Goal: Task Accomplishment & Management: Complete application form

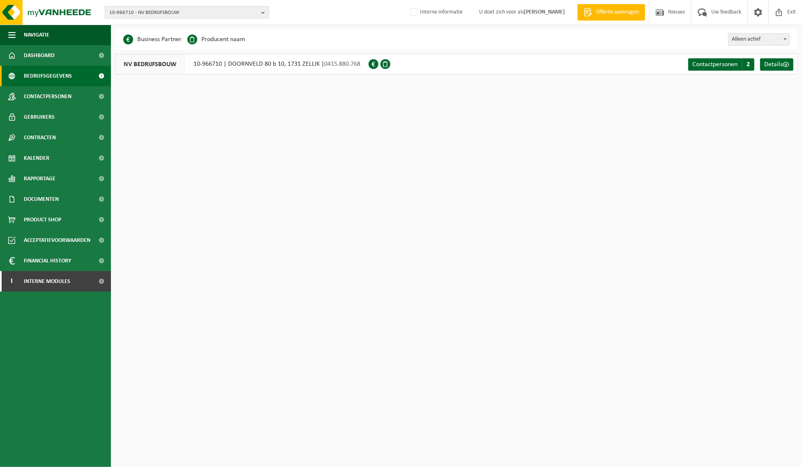
click at [264, 11] on b "button" at bounding box center [264, 13] width 7 height 12
click at [178, 26] on input "text" at bounding box center [187, 26] width 160 height 10
paste input "10-849573"
type input "10-849573"
click at [158, 37] on strong "10-849573 - BRASSERIE CAULIER" at bounding box center [144, 38] width 70 height 6
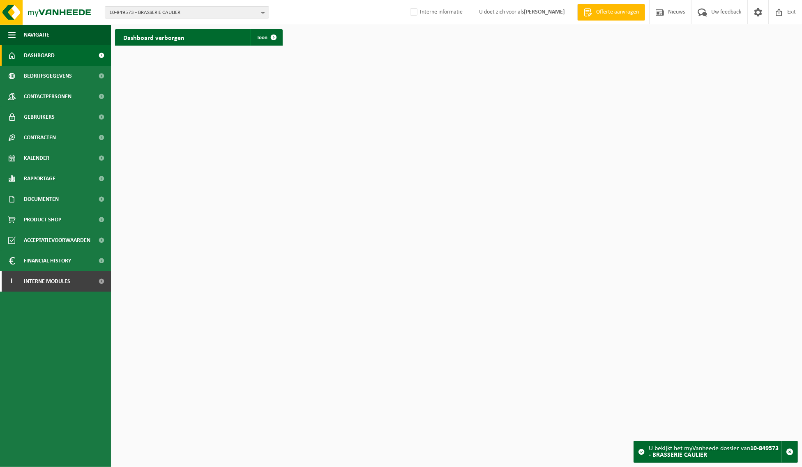
click at [36, 51] on span "Dashboard" at bounding box center [39, 55] width 31 height 21
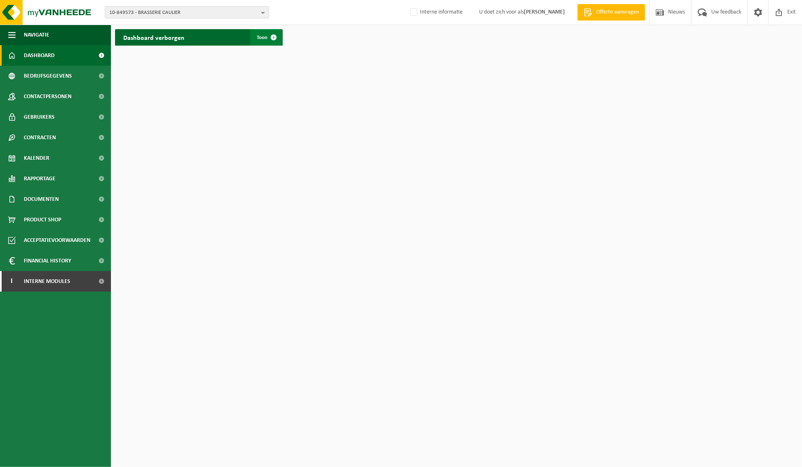
click at [269, 38] on span at bounding box center [273, 37] width 16 height 16
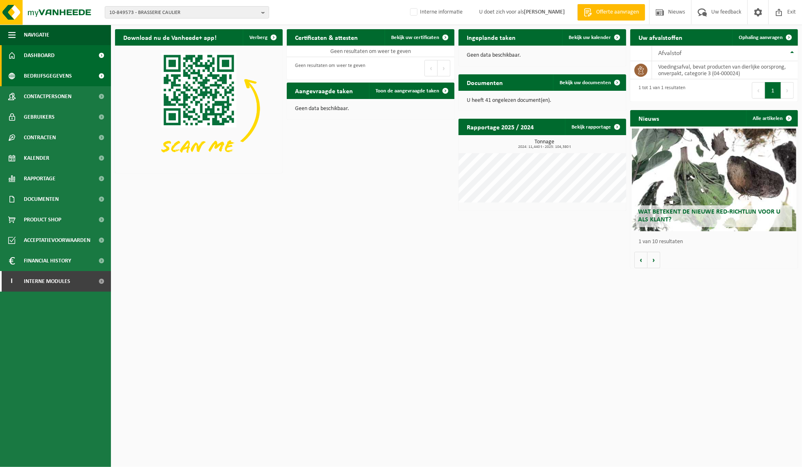
click at [26, 77] on span "Bedrijfsgegevens" at bounding box center [48, 76] width 48 height 21
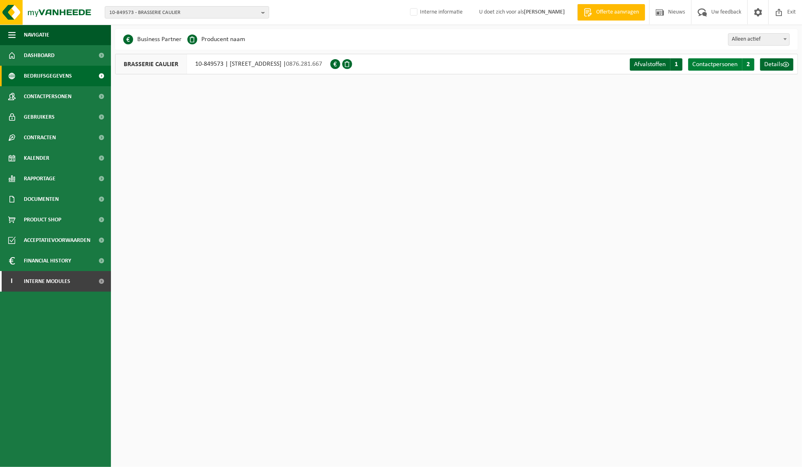
click at [724, 64] on span "Contactpersonen" at bounding box center [714, 64] width 45 height 7
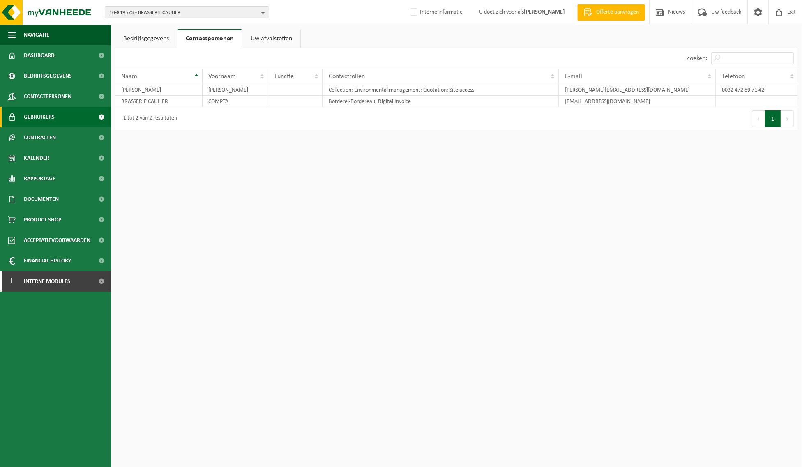
click at [44, 117] on span "Gebruikers" at bounding box center [39, 117] width 31 height 21
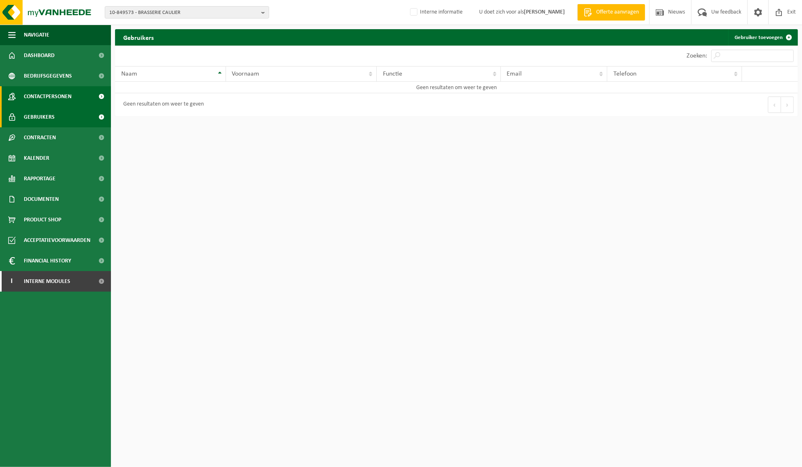
click at [56, 97] on span "Contactpersonen" at bounding box center [48, 96] width 48 height 21
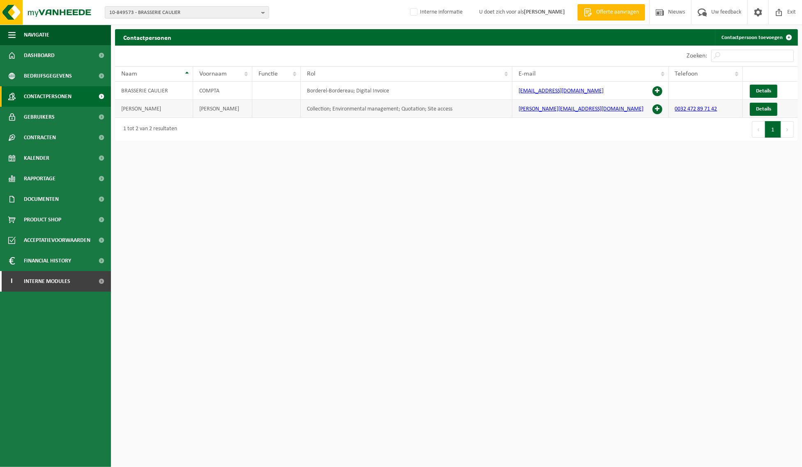
click at [658, 108] on span at bounding box center [657, 109] width 10 height 10
click at [43, 113] on span "Gebruikers" at bounding box center [39, 117] width 31 height 21
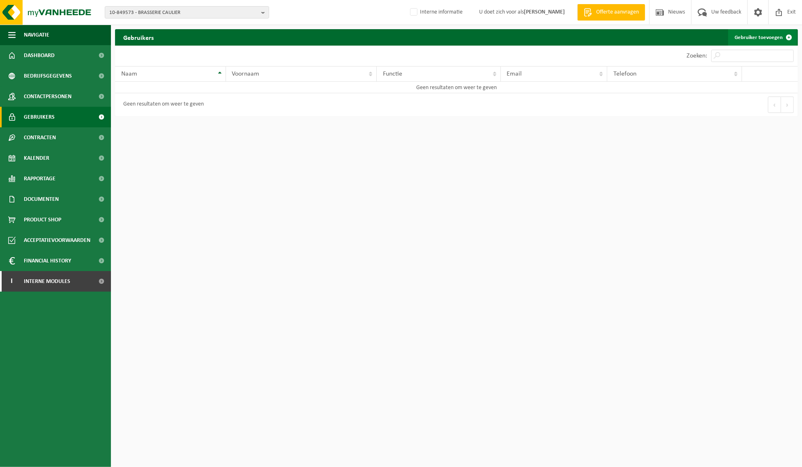
click at [790, 35] on span at bounding box center [789, 37] width 16 height 16
click at [55, 96] on span "Contactpersonen" at bounding box center [48, 96] width 48 height 21
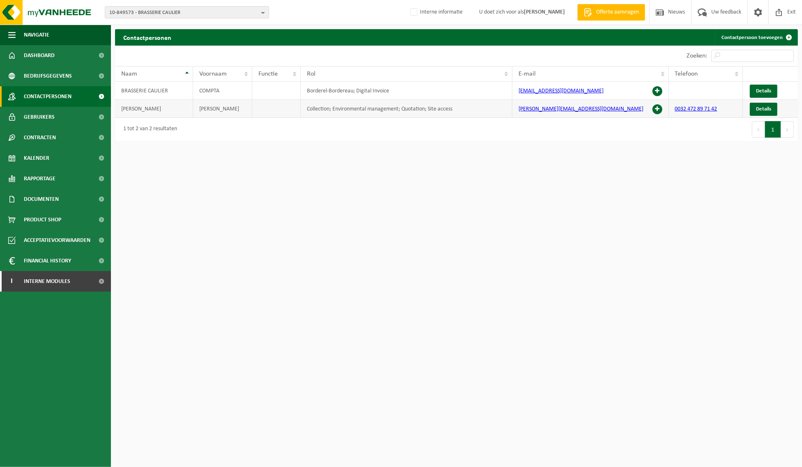
click at [655, 108] on span at bounding box center [657, 109] width 10 height 10
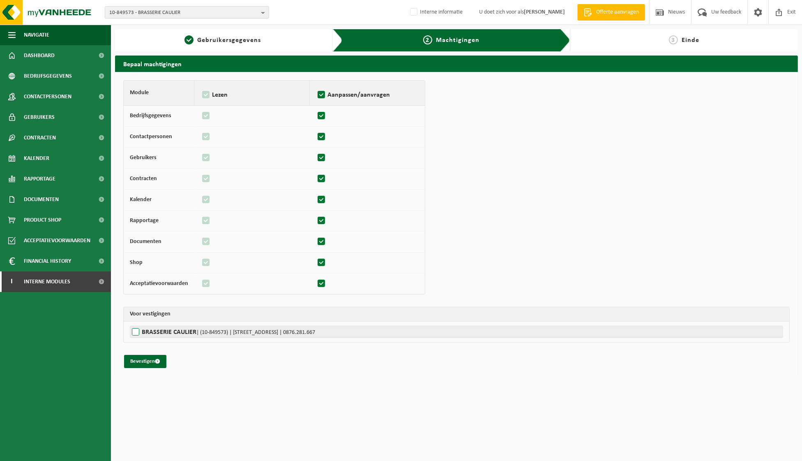
click at [135, 334] on label"] "BRASSERIE CAULIER | (10-849573) | RUE DE SONDEVILLE 134, 7600 PÉRUWELZ | 0876.2…" at bounding box center [456, 331] width 653 height 12
click at [135, 334] on input "BRASSERIE CAULIER | (10-849573) | RUE DE SONDEVILLE 134, 7600 PÉRUWELZ | 0876.2…" at bounding box center [531, 331] width 802 height 12
checkbox input "true"
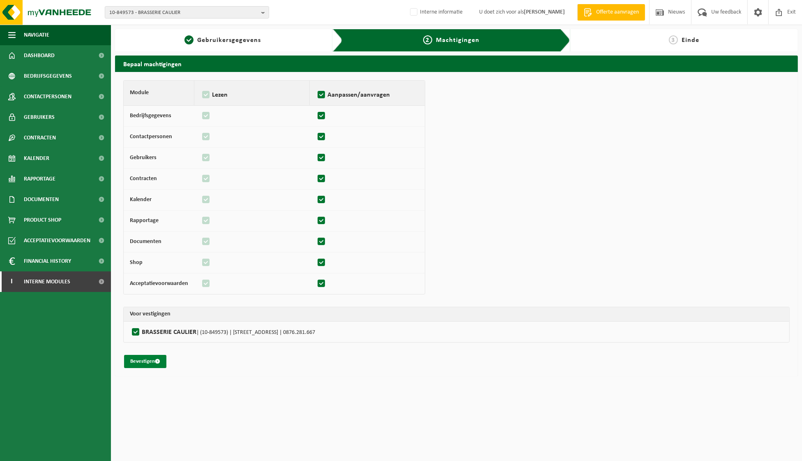
click at [145, 360] on button "Bevestigen" at bounding box center [145, 361] width 42 height 13
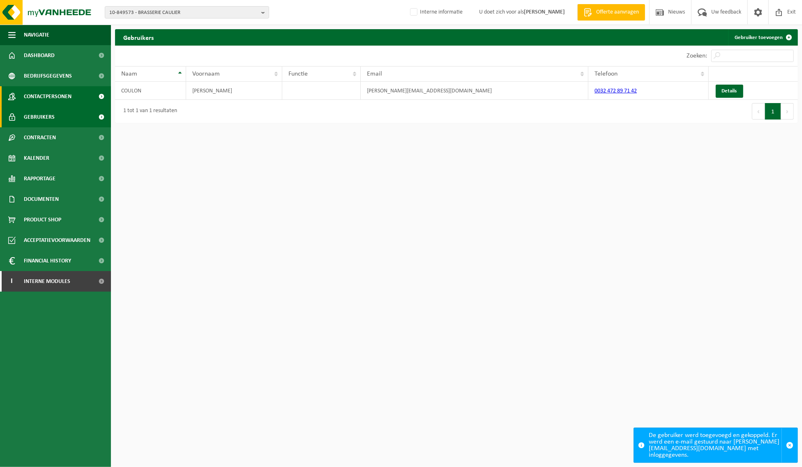
click at [42, 99] on span "Contactpersonen" at bounding box center [48, 96] width 48 height 21
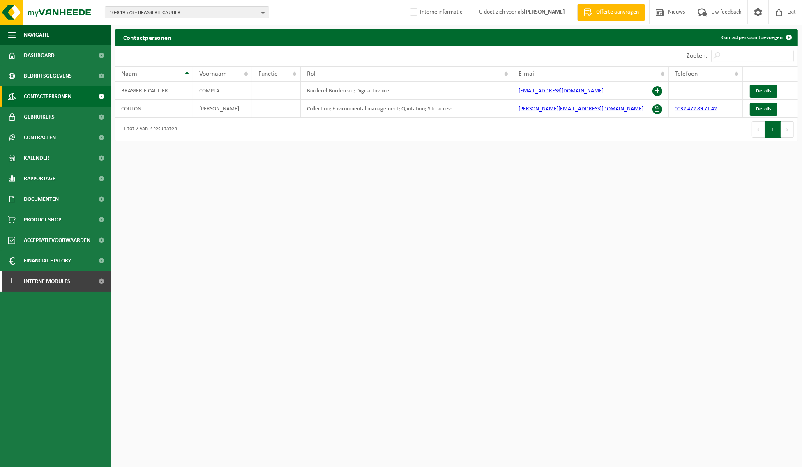
click at [45, 114] on span "Gebruikers" at bounding box center [39, 117] width 31 height 21
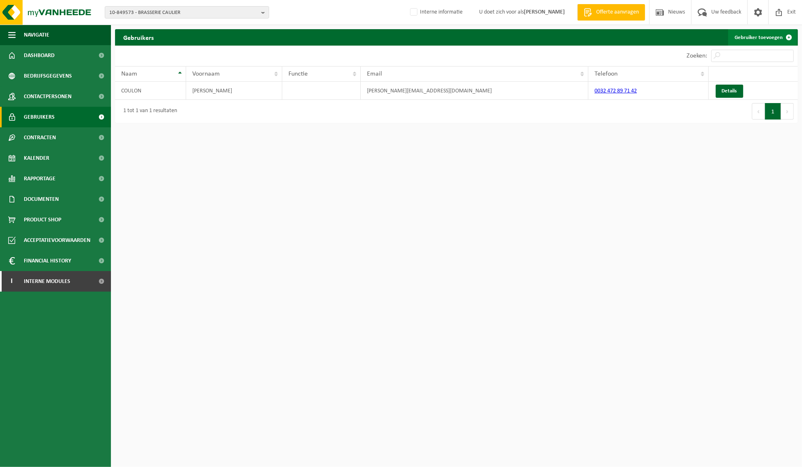
click at [789, 37] on span at bounding box center [789, 37] width 16 height 16
click at [789, 35] on span at bounding box center [789, 37] width 16 height 16
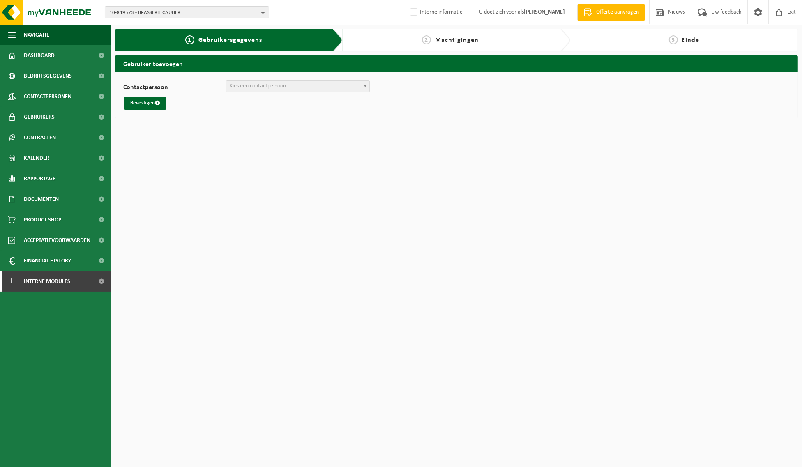
click at [364, 83] on span at bounding box center [365, 86] width 8 height 11
click at [43, 97] on span "Contactpersonen" at bounding box center [48, 96] width 48 height 21
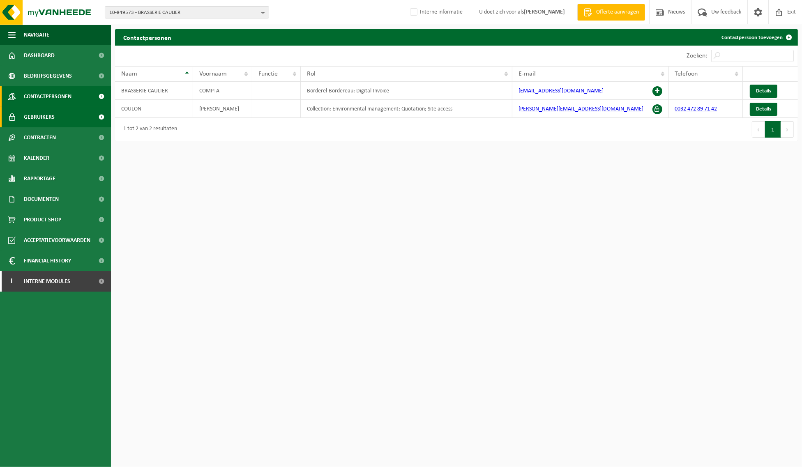
click at [44, 114] on span "Gebruikers" at bounding box center [39, 117] width 31 height 21
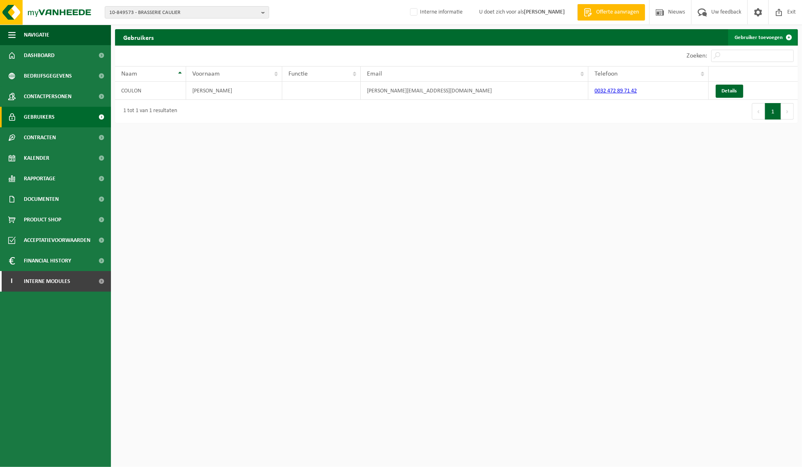
click at [786, 35] on span at bounding box center [789, 37] width 16 height 16
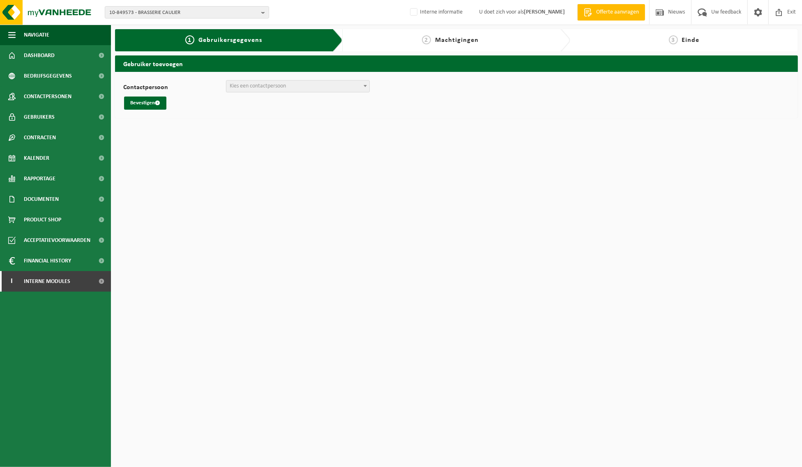
click at [362, 85] on span at bounding box center [365, 86] width 8 height 11
select select "67173"
click at [367, 86] on span at bounding box center [365, 86] width 8 height 11
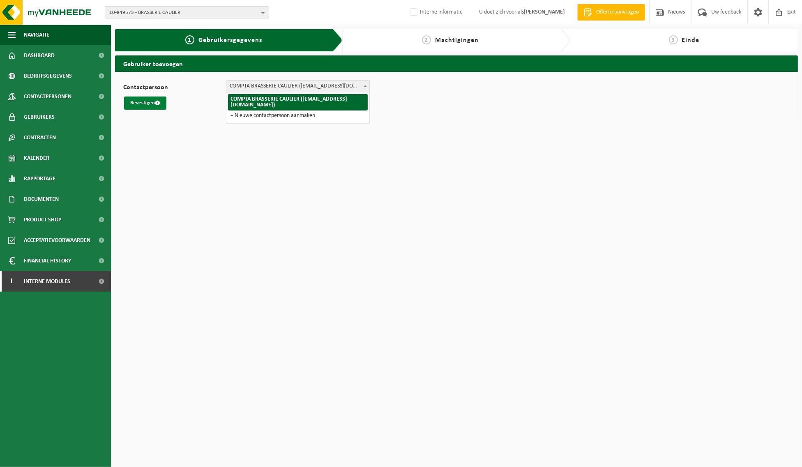
click at [146, 104] on button "Bevestigen" at bounding box center [145, 103] width 42 height 13
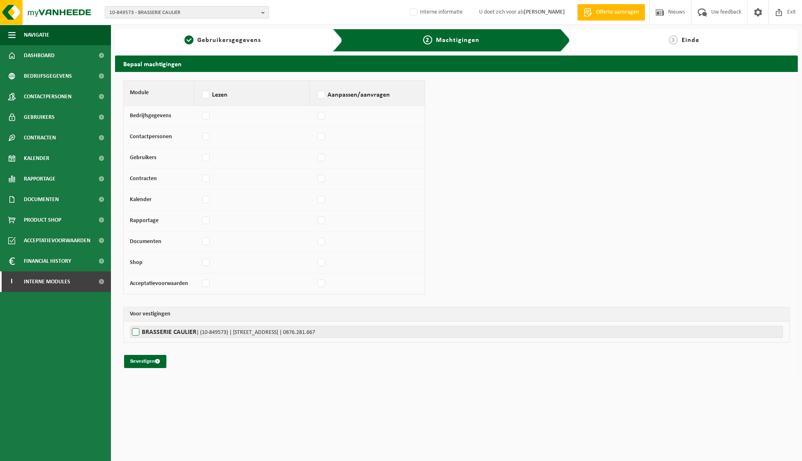
click at [136, 331] on label"] "BRASSERIE CAULIER | (10-849573) | [STREET_ADDRESS] | 0876.281.667" at bounding box center [456, 331] width 653 height 12
click at [136, 331] on input "BRASSERIE CAULIER | (10-849573) | [STREET_ADDRESS] | 0876.281.667" at bounding box center [531, 331] width 802 height 12
checkbox input "true"
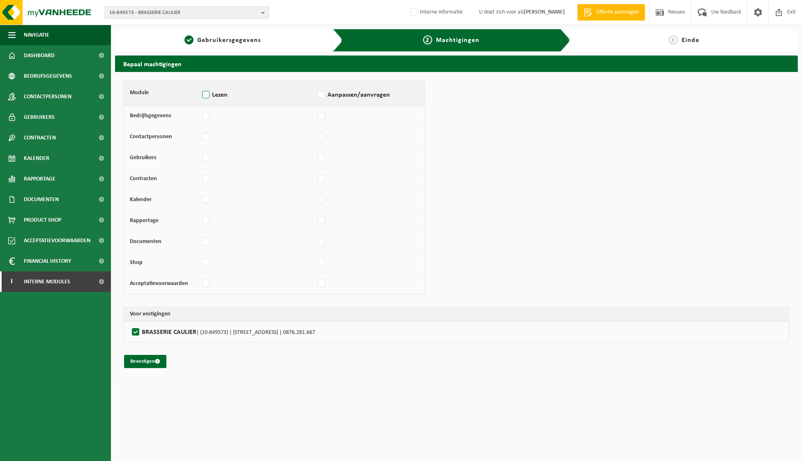
click at [207, 98] on label "Lezen" at bounding box center [252, 95] width 103 height 12
click at [201, 85] on input "Lezen" at bounding box center [200, 84] width 0 height 0
checkbox input "true"
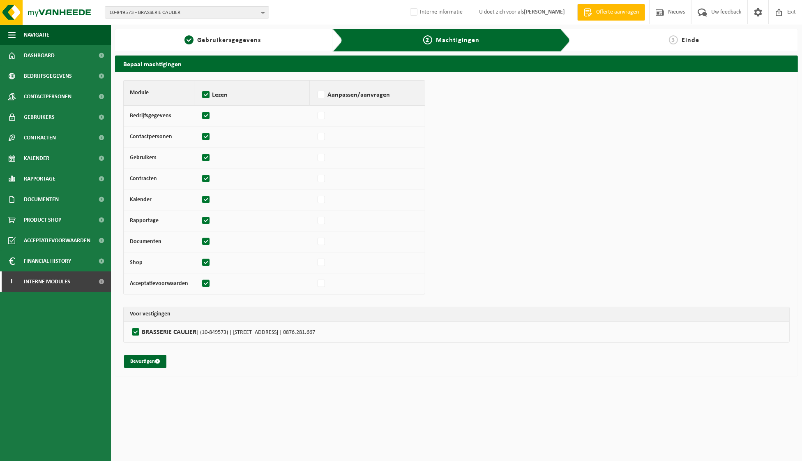
checkbox input "true"
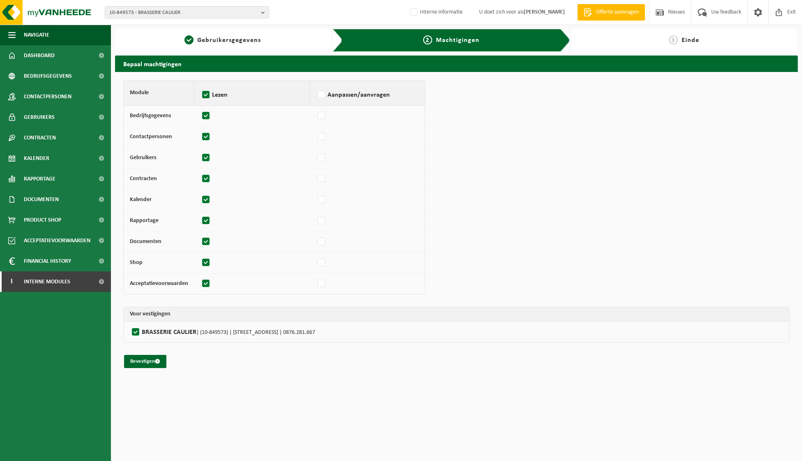
checkbox input "true"
click at [323, 95] on label "Aanpassen/aanvragen" at bounding box center [367, 95] width 103 height 12
click at [316, 85] on input "Aanpassen/aanvragen" at bounding box center [316, 84] width 0 height 0
checkbox input "true"
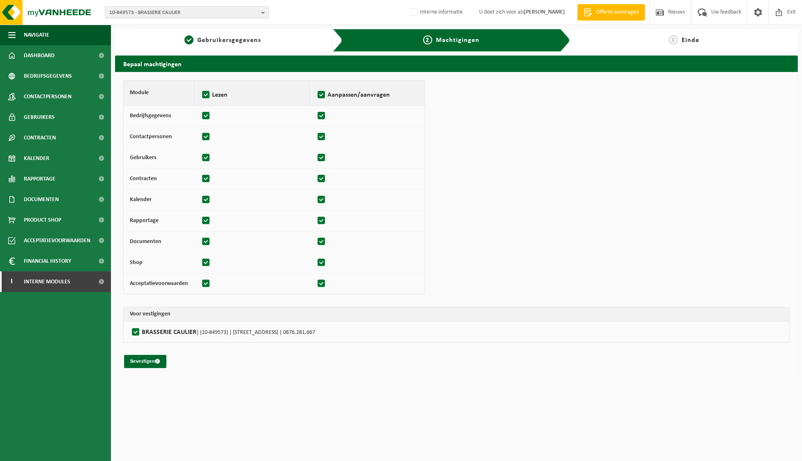
checkbox input "true"
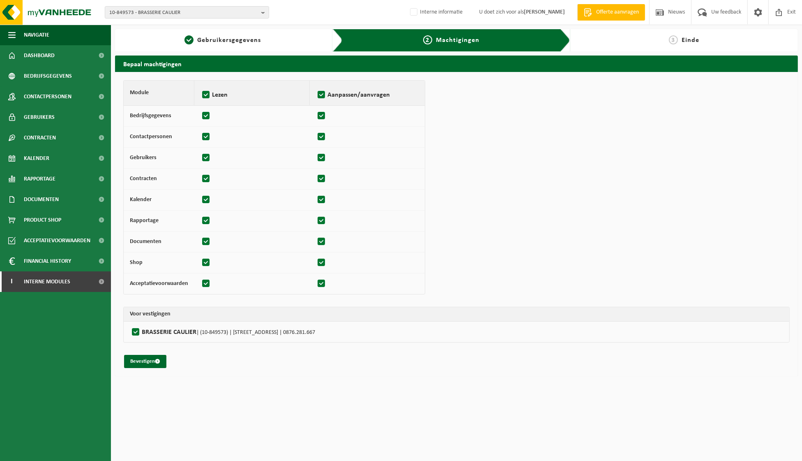
checkbox input "true"
